Goal: Information Seeking & Learning: Learn about a topic

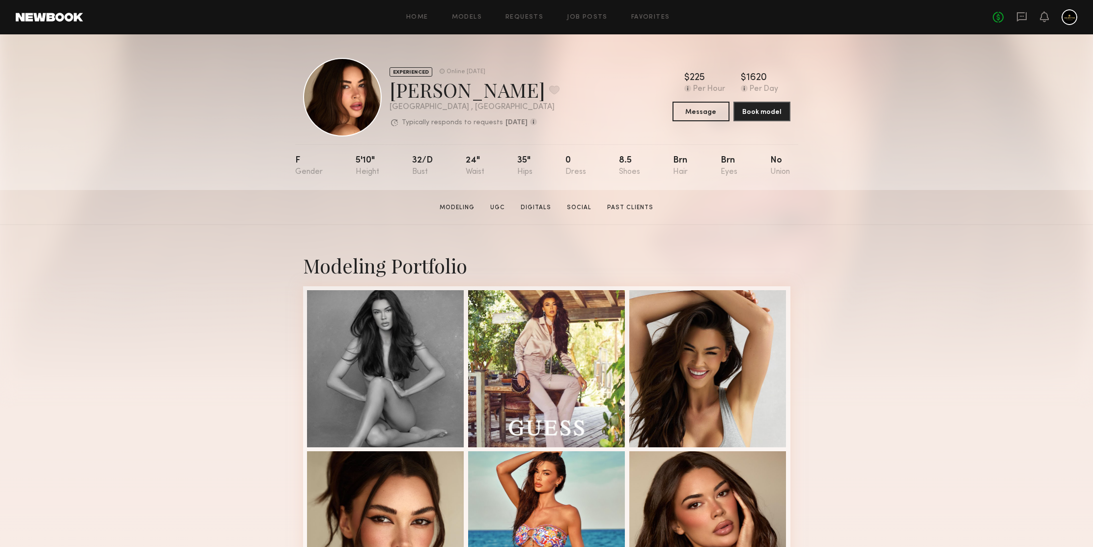
click at [876, 221] on section "Jessica N. Modeling UGC Digitals Social Past Clients Message Book Model" at bounding box center [546, 207] width 1093 height 35
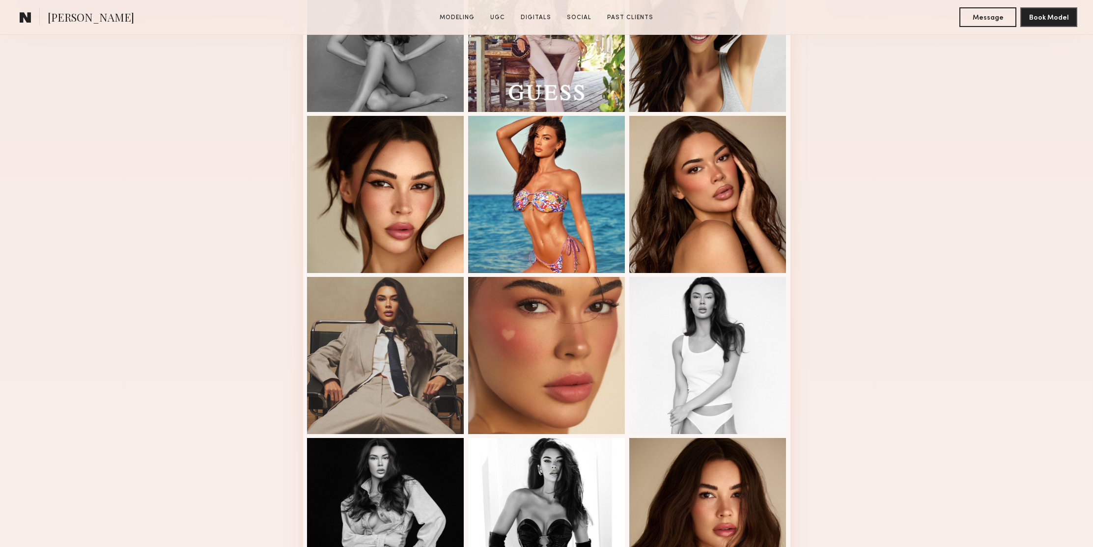
scroll to position [386, 0]
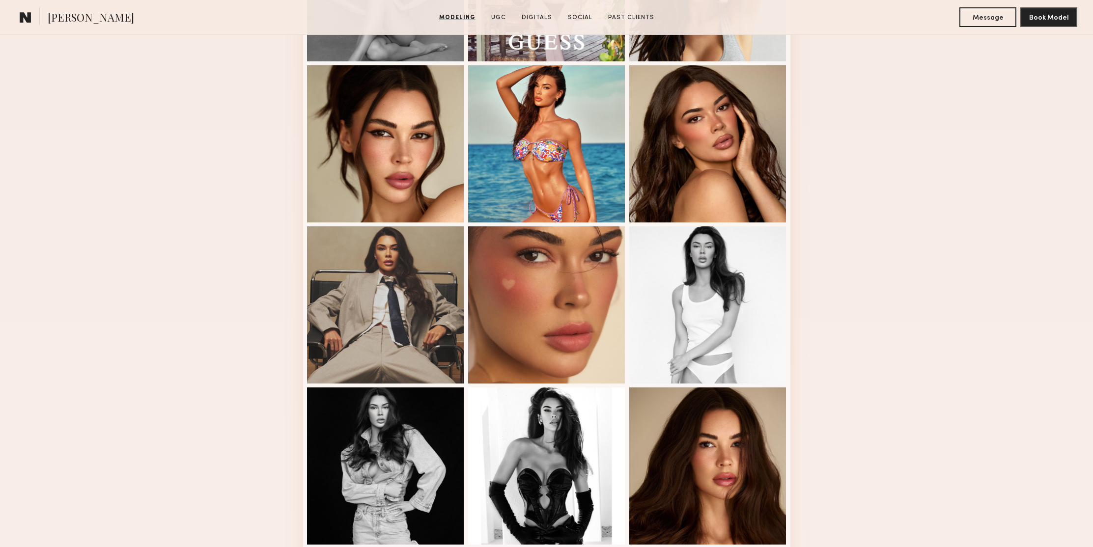
click at [918, 137] on div "Modeling Portfolio" at bounding box center [546, 449] width 1093 height 1220
click at [872, 176] on div "Modeling Portfolio" at bounding box center [546, 449] width 1093 height 1220
click at [901, 153] on div "Modeling Portfolio" at bounding box center [546, 449] width 1093 height 1220
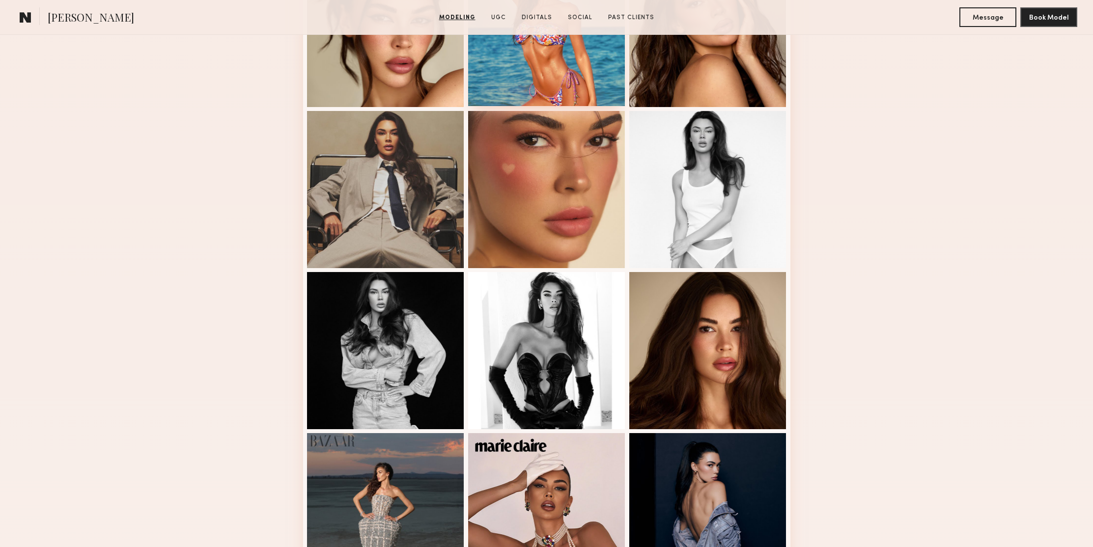
scroll to position [451, 0]
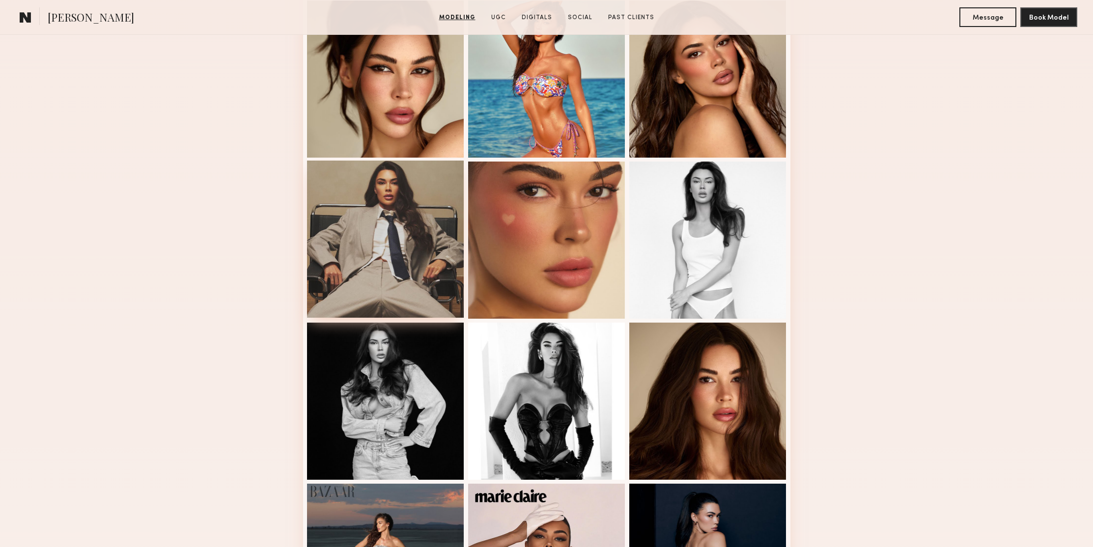
click at [430, 200] on div at bounding box center [385, 239] width 157 height 157
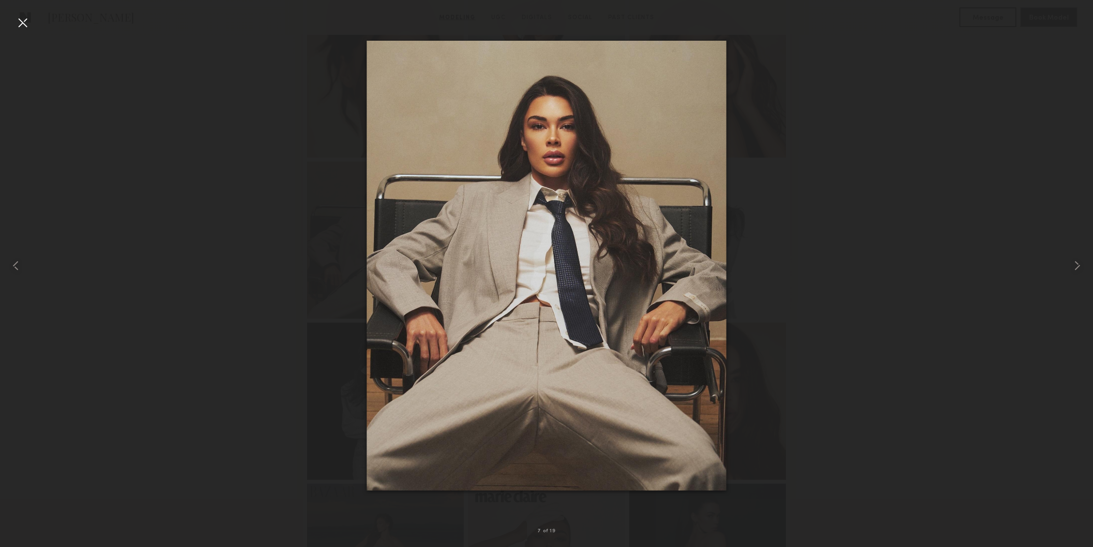
click at [23, 28] on div at bounding box center [23, 23] width 16 height 16
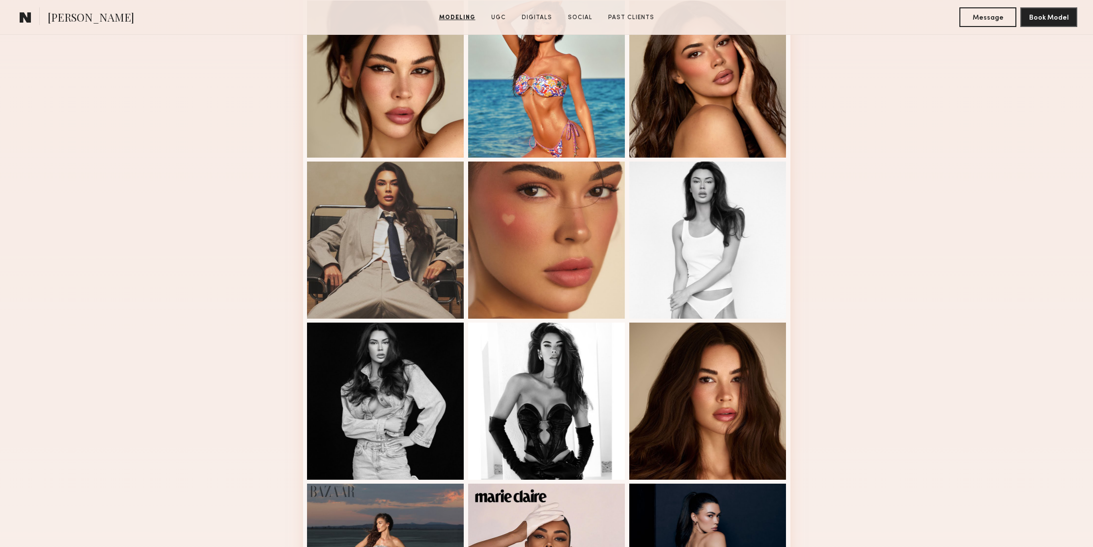
click at [916, 163] on div "Modeling Portfolio" at bounding box center [546, 384] width 1093 height 1220
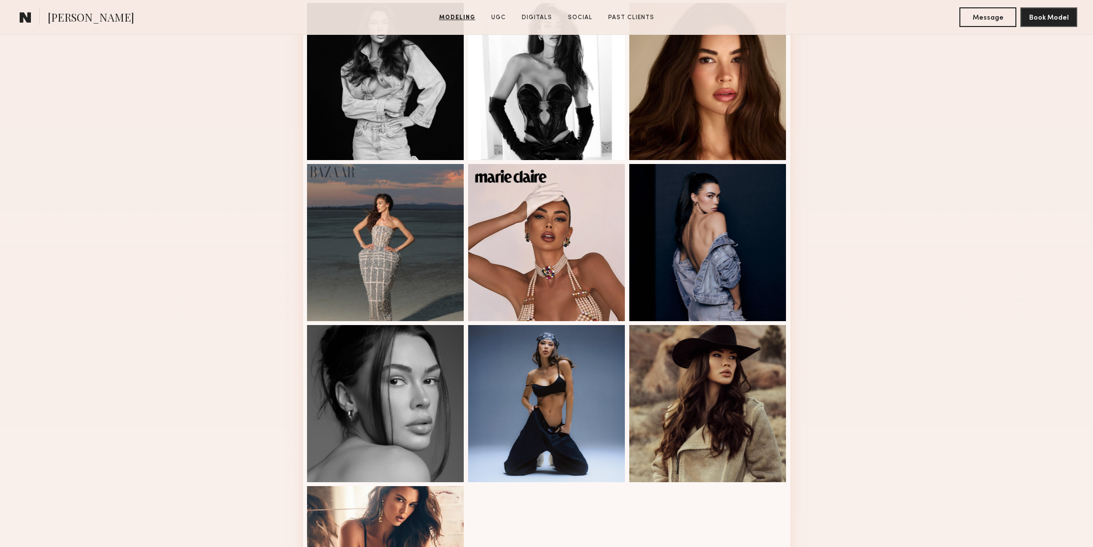
scroll to position [821, 0]
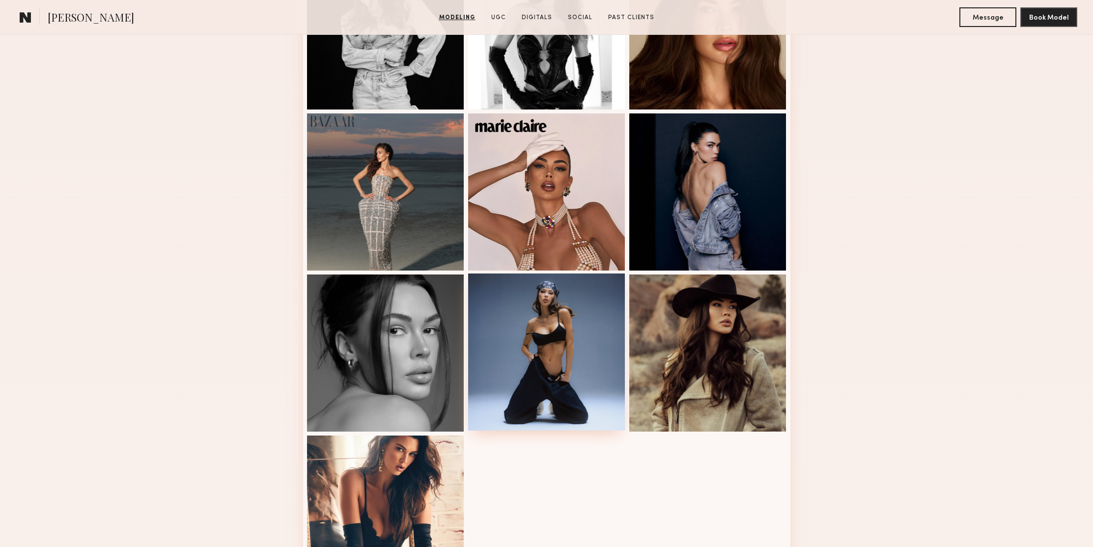
click at [556, 296] on div at bounding box center [546, 352] width 157 height 157
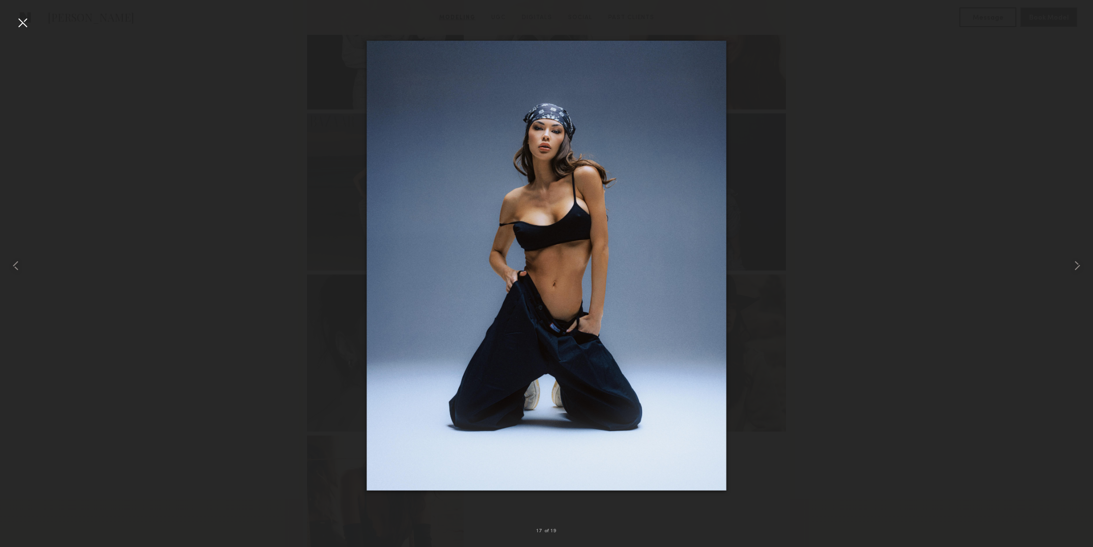
click at [26, 23] on div at bounding box center [23, 23] width 16 height 16
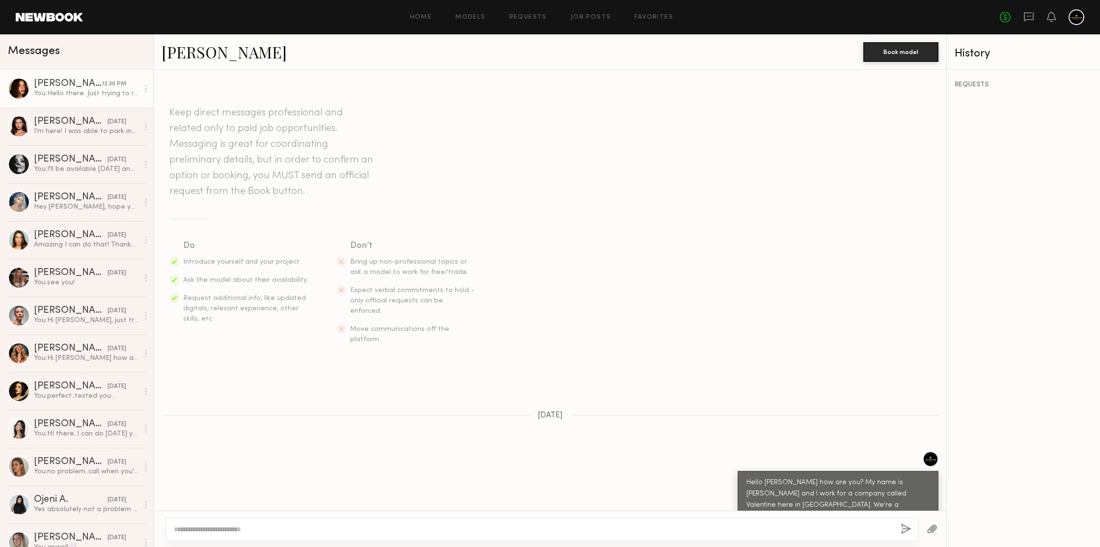
scroll to position [914, 0]
